Goal: Transaction & Acquisition: Purchase product/service

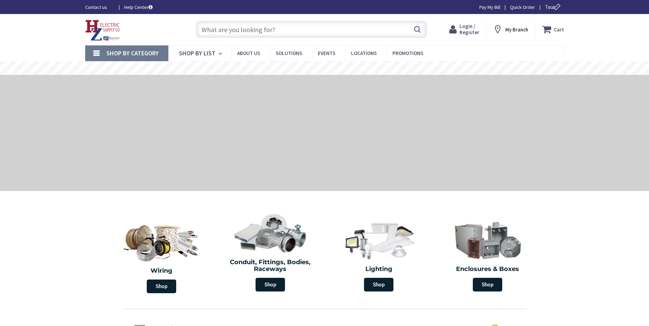
click at [214, 24] on input "text" at bounding box center [311, 29] width 231 height 17
type input "[GEOGRAPHIC_DATA], [GEOGRAPHIC_DATA], [GEOGRAPHIC_DATA]"
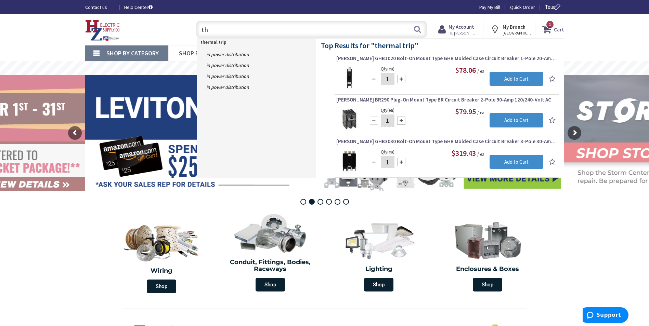
type input "t"
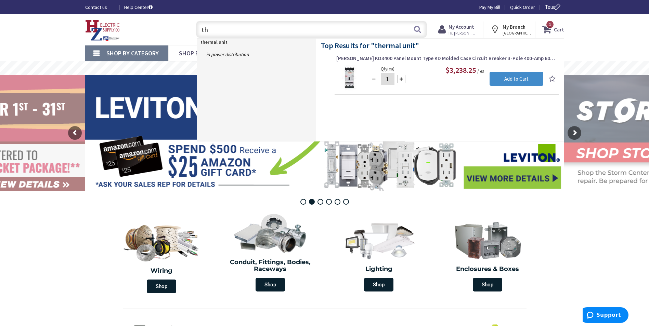
type input "t"
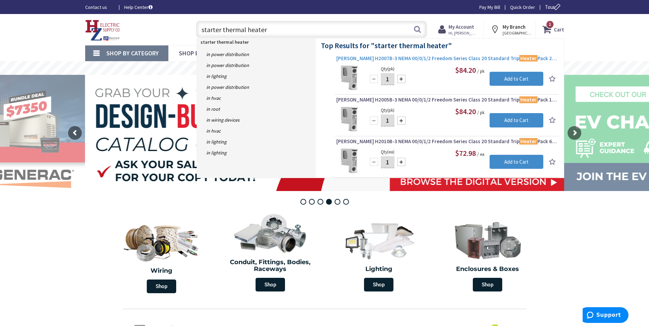
type input "starter thermal heater"
click at [446, 56] on span "[PERSON_NAME] H2007B-3 NEMA 00/0/1/2 Freedom Series Class 20 Standard Trip Heat…" at bounding box center [446, 58] width 221 height 7
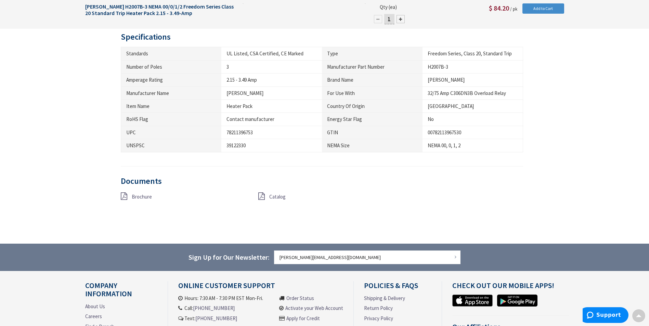
scroll to position [410, 0]
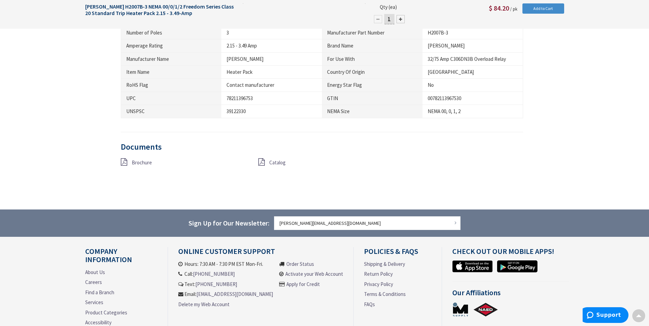
click at [275, 163] on span "Catalog" at bounding box center [277, 162] width 16 height 6
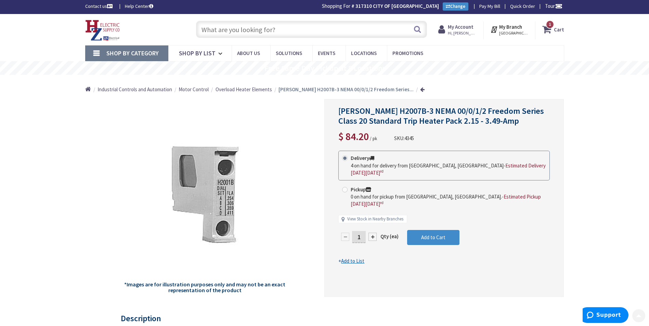
scroll to position [0, 0]
